Goal: Task Accomplishment & Management: Use online tool/utility

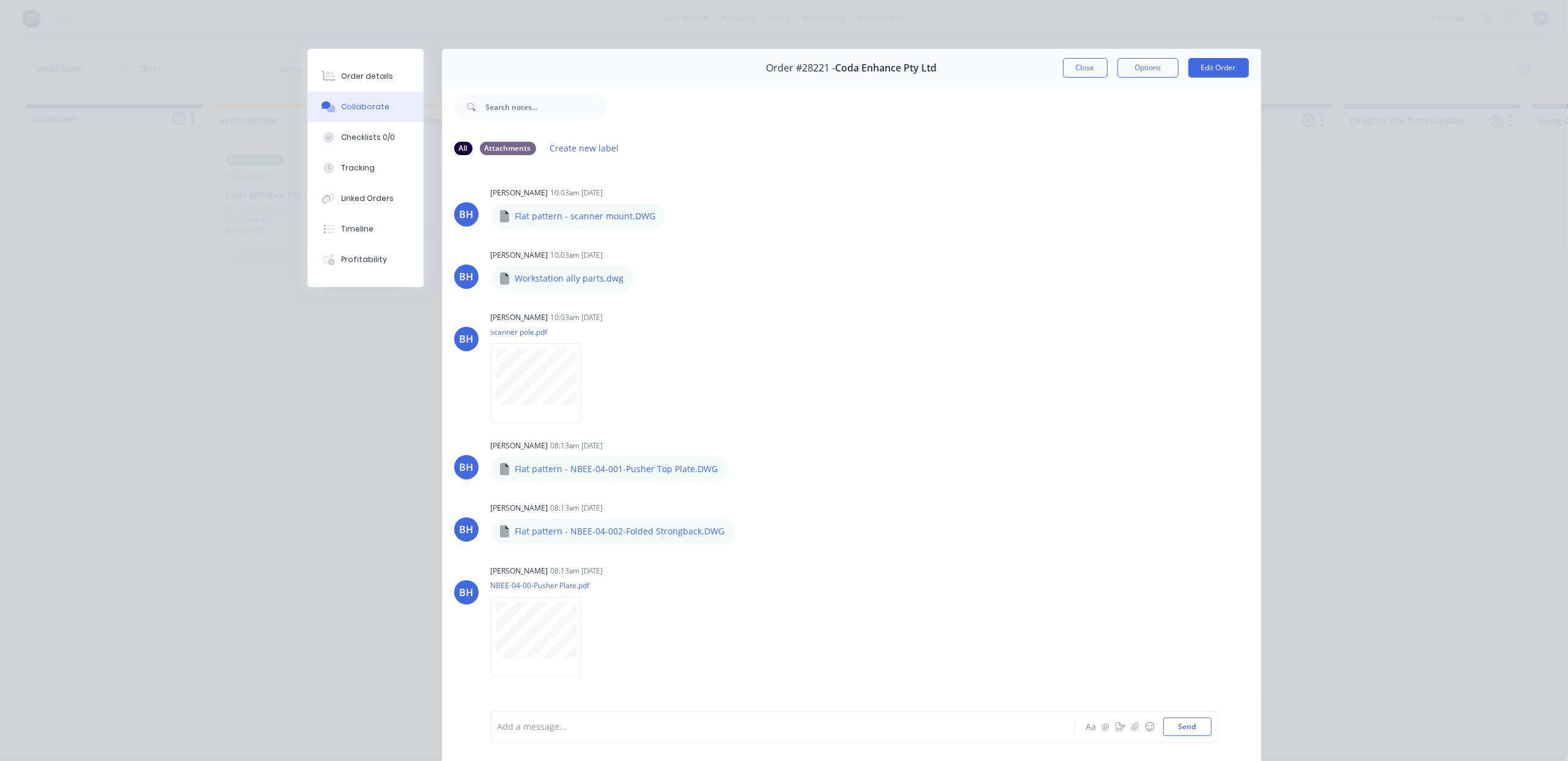
click at [1063, 64] on button "Close" at bounding box center [1085, 68] width 44 height 20
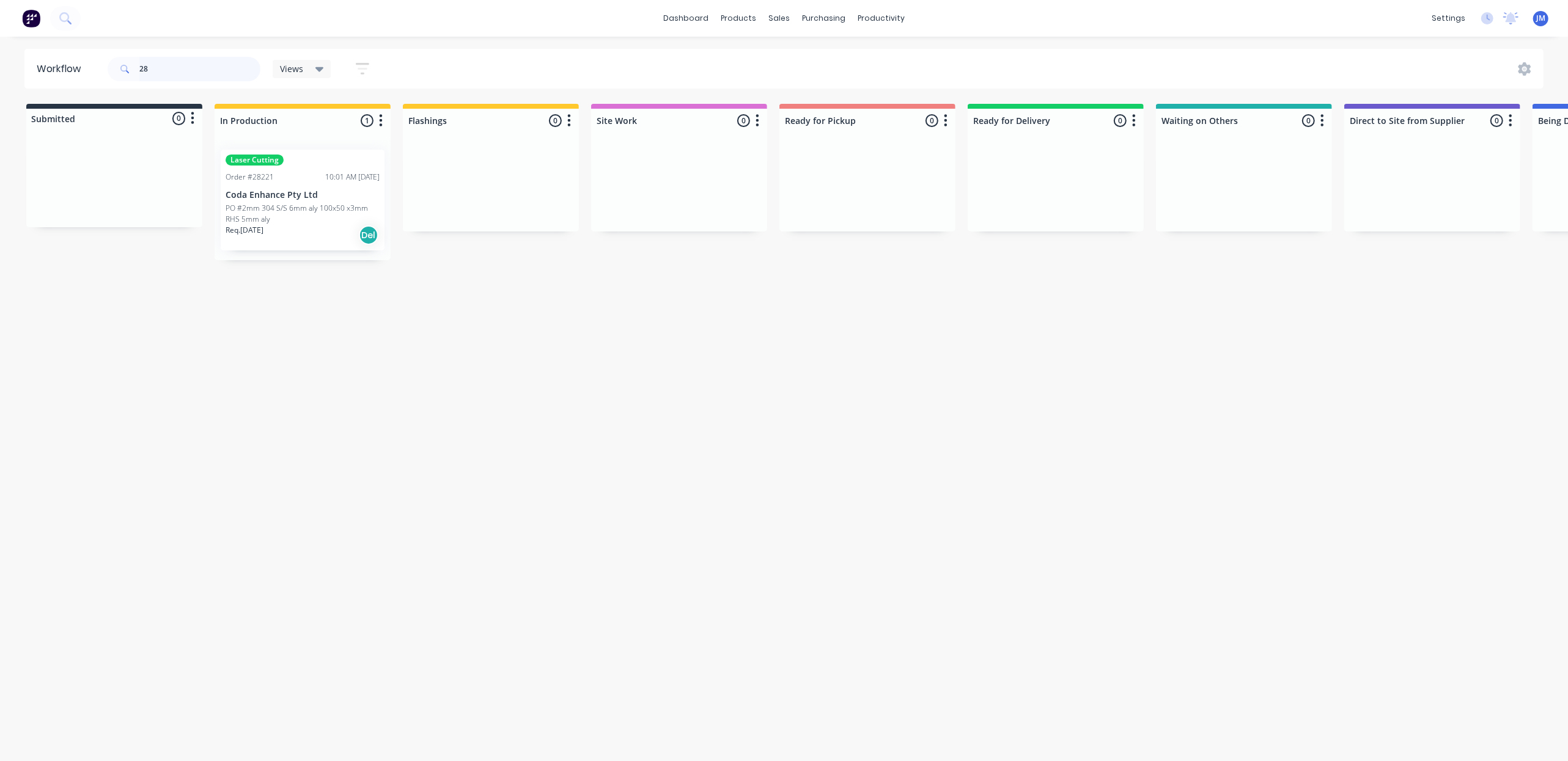
type input "2"
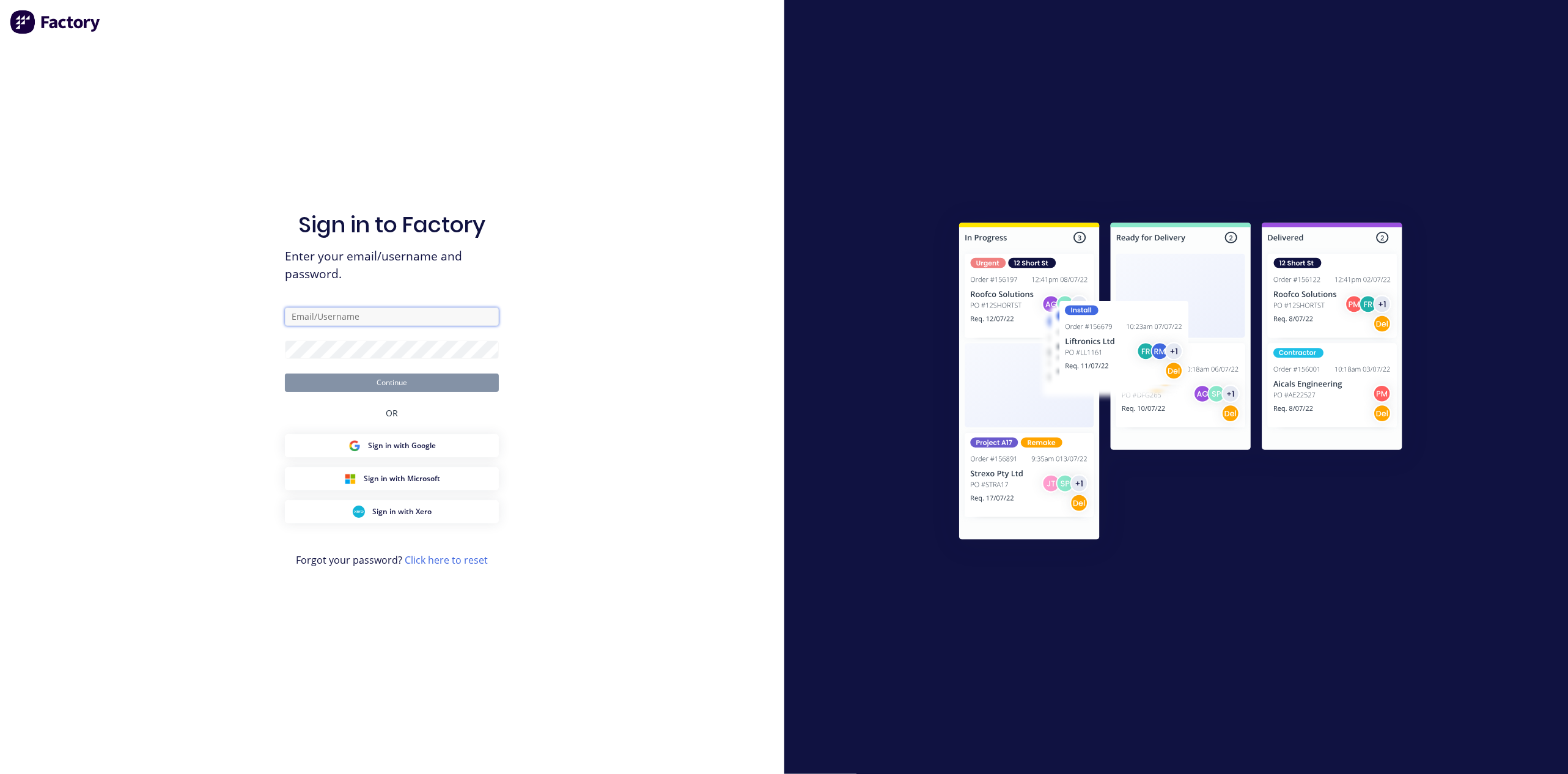
type input "[PERSON_NAME][EMAIL_ADDRESS][PERSON_NAME][DOMAIN_NAME]"
click at [285, 373] on button "Continue" at bounding box center [392, 382] width 214 height 19
